Goal: Navigation & Orientation: Find specific page/section

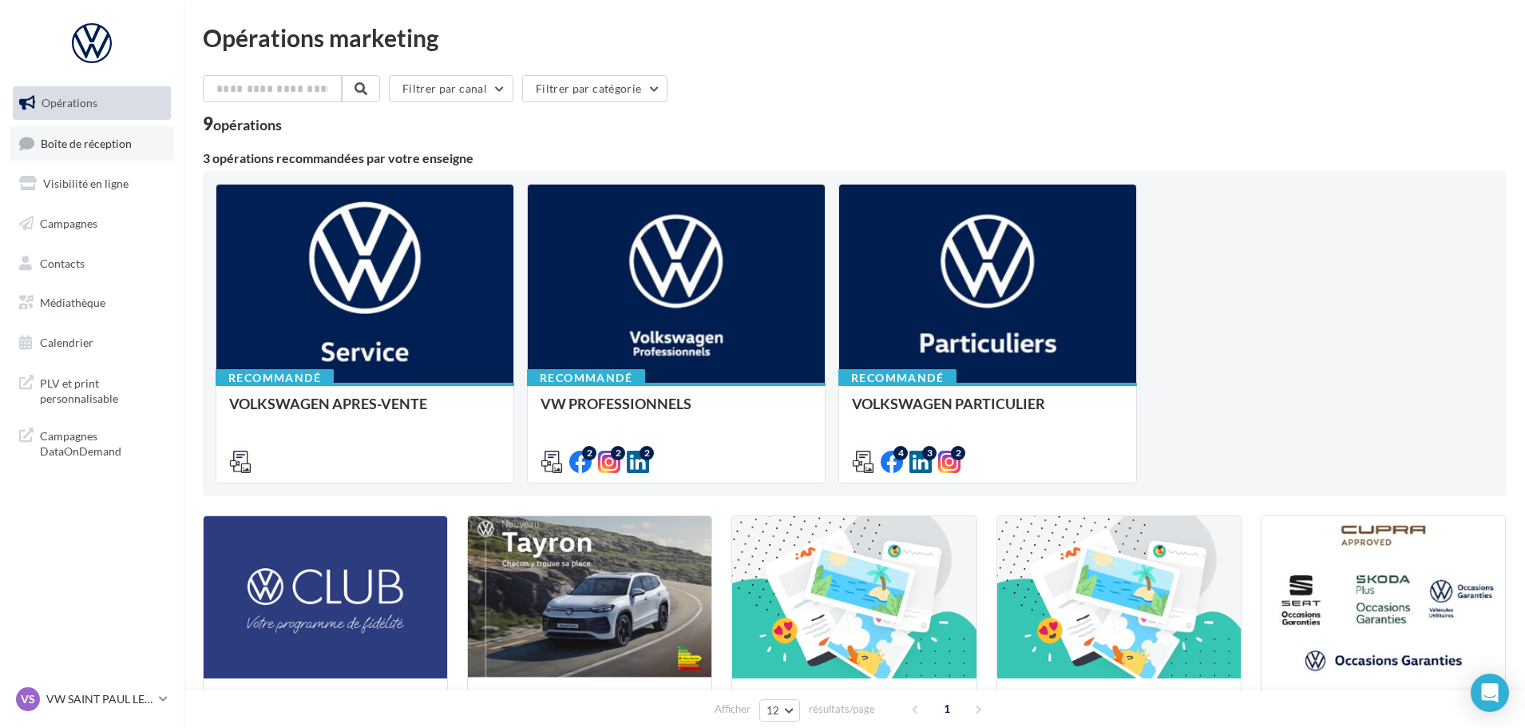
click at [82, 141] on span "Boîte de réception" at bounding box center [86, 143] width 91 height 14
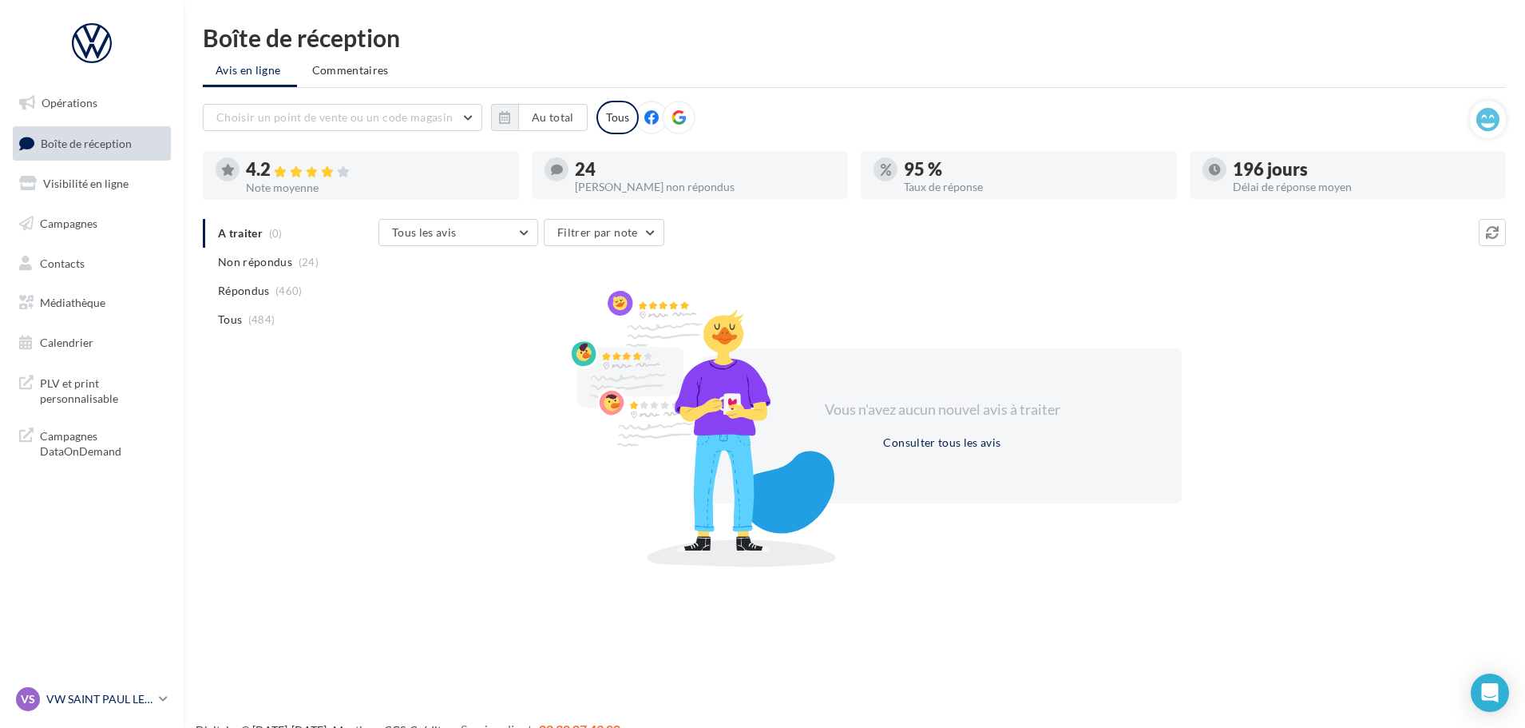
click at [129, 696] on p "VW SAINT PAUL LES DAX" at bounding box center [99, 699] width 106 height 16
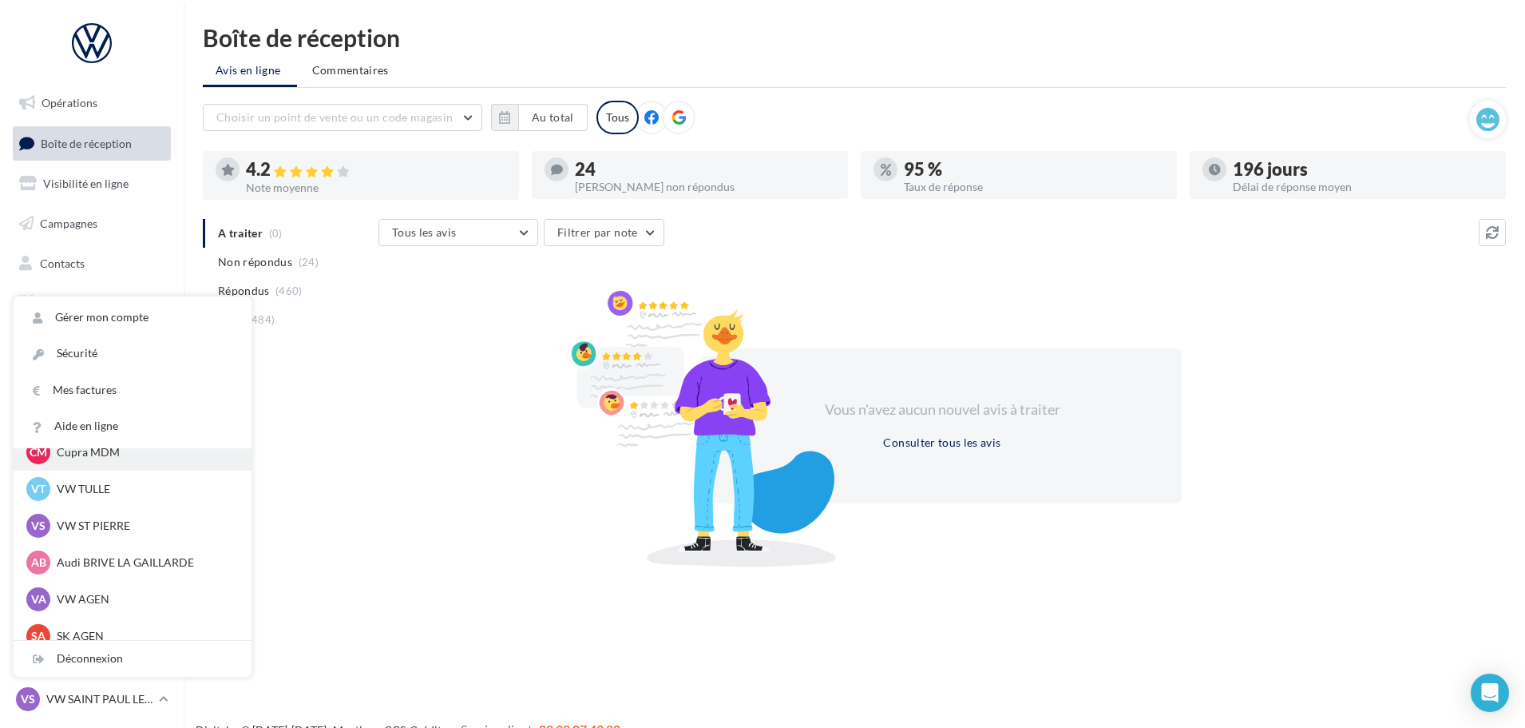
scroll to position [147, 0]
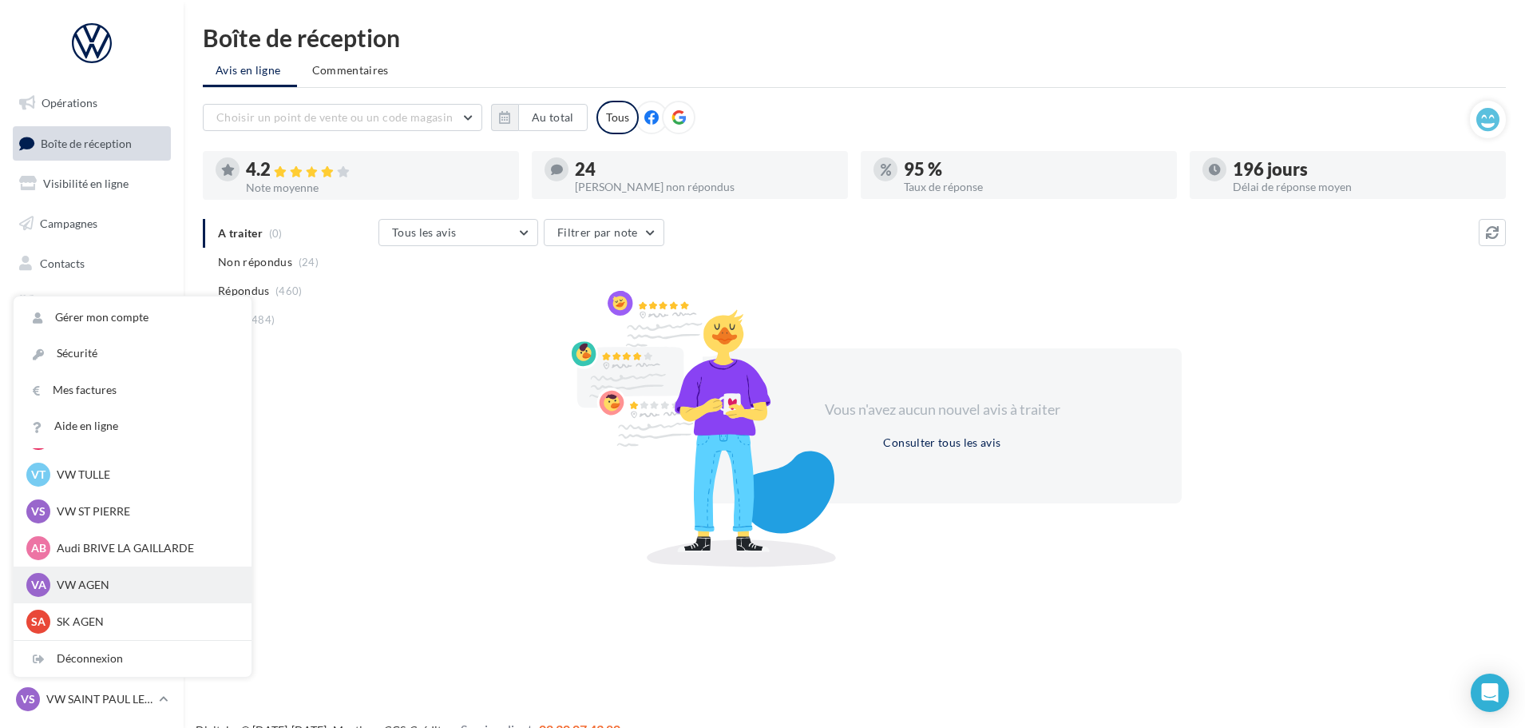
click at [119, 579] on p "VW AGEN" at bounding box center [145, 585] width 176 height 16
